Goal: Check status: Check status

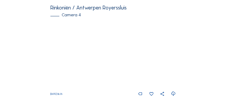
scroll to position [467, 0]
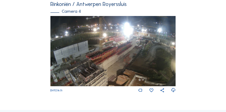
click at [108, 65] on img at bounding box center [112, 51] width 125 height 70
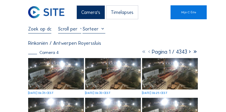
click at [67, 70] on img at bounding box center [56, 73] width 56 height 31
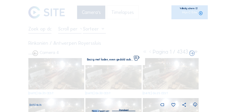
click at [67, 70] on div "[DATE] 06:35 Bezig met laden, even geduld aub... Bezig met laden, even geduld a…" at bounding box center [114, 59] width 168 height 96
